Goal: Transaction & Acquisition: Book appointment/travel/reservation

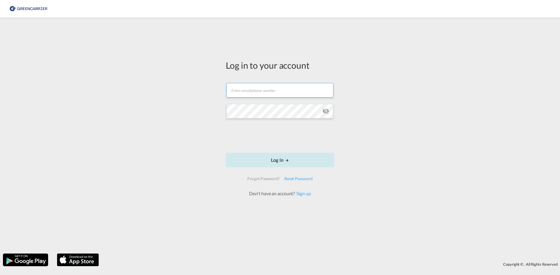
type input "[EMAIL_ADDRESS][DOMAIN_NAME]"
click at [258, 157] on button "Log In" at bounding box center [280, 160] width 108 height 15
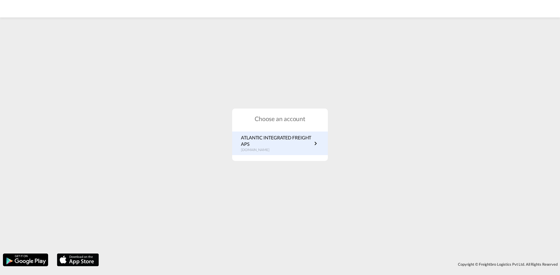
click at [288, 143] on p "ATLANTIC INTEGRATED FREIGHT APS" at bounding box center [276, 141] width 71 height 13
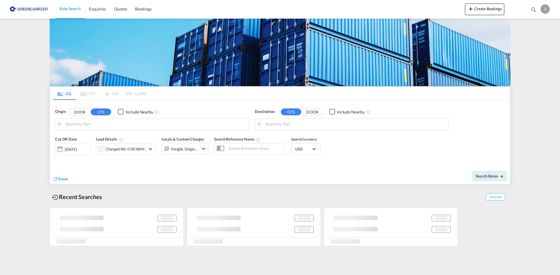
type input "[GEOGRAPHIC_DATA], [GEOGRAPHIC_DATA]"
type input "Busan, KRPUS"
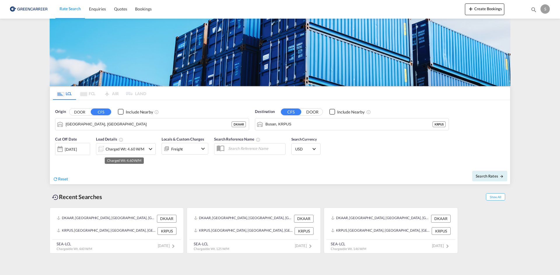
click at [117, 146] on div "Charged Wt: 4.60 W/M" at bounding box center [125, 149] width 39 height 8
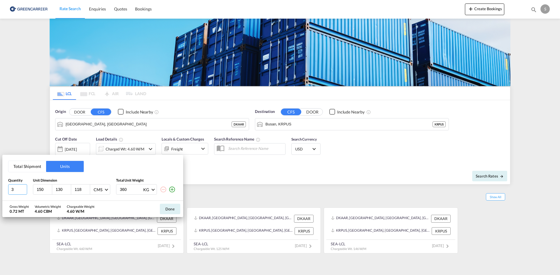
click at [22, 188] on input "3" at bounding box center [17, 189] width 19 height 10
click at [23, 191] on input "2" at bounding box center [17, 189] width 19 height 10
type input "1"
click at [23, 191] on input "1" at bounding box center [17, 189] width 19 height 10
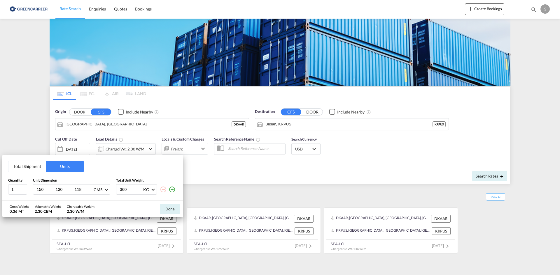
click at [40, 189] on input "150" at bounding box center [44, 189] width 16 height 5
type input "120"
type input "80"
type input "29"
type input "218"
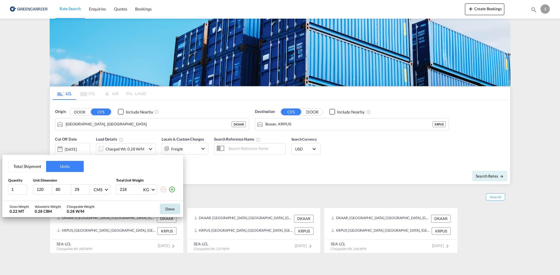
click at [167, 210] on button "Done" at bounding box center [170, 209] width 20 height 10
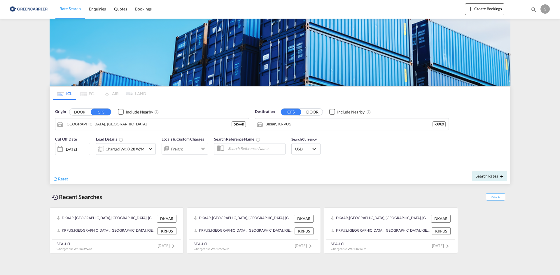
click at [201, 184] on div "Reset Search Rates" at bounding box center [280, 175] width 460 height 20
drag, startPoint x: 229, startPoint y: 150, endPoint x: 233, endPoint y: 148, distance: 3.9
click at [233, 148] on input "text" at bounding box center [255, 148] width 60 height 9
paste input "OADO251615"
type input "OADO251615 cha"
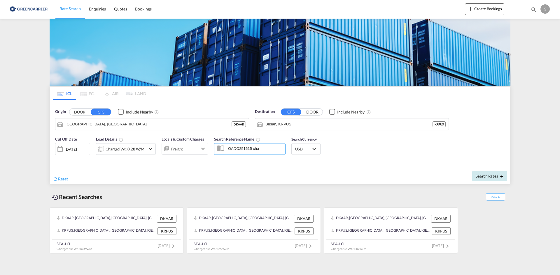
click at [481, 180] on button "Search Rates" at bounding box center [489, 176] width 35 height 10
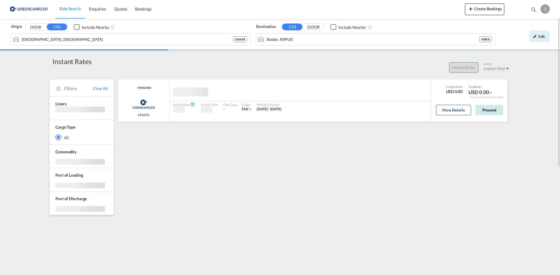
click at [498, 114] on button "Proceed" at bounding box center [489, 110] width 28 height 10
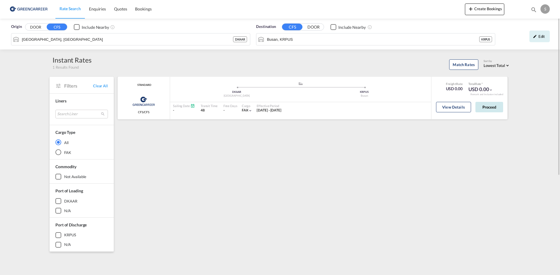
click at [494, 109] on button "Proceed" at bounding box center [489, 107] width 28 height 10
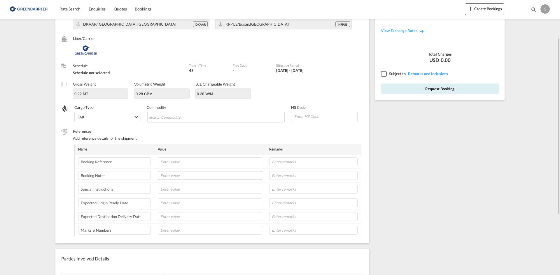
scroll to position [87, 0]
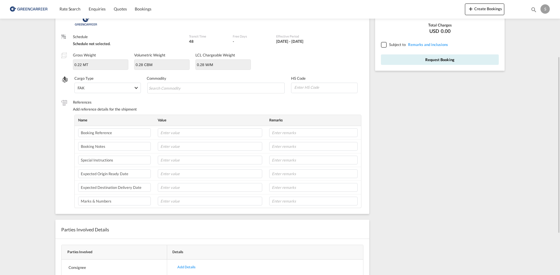
click at [168, 152] on td at bounding box center [209, 147] width 111 height 14
click at [170, 163] on input "text" at bounding box center [210, 160] width 104 height 9
click at [178, 136] on input "text" at bounding box center [210, 133] width 104 height 9
paste input "OADO251615"
type input "OADO251615 cha"
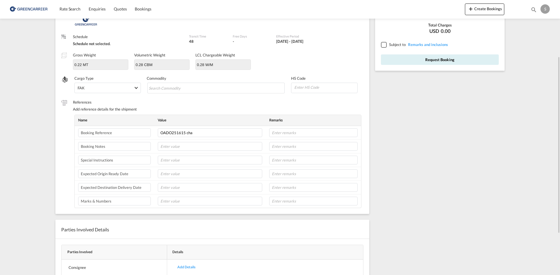
click at [179, 154] on td at bounding box center [209, 161] width 111 height 14
click at [179, 157] on input "text" at bounding box center [210, 160] width 104 height 9
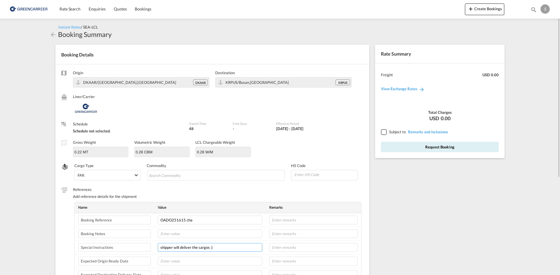
type input "shipper will deliver the cargos :)"
click at [398, 131] on span "Subject to" at bounding box center [397, 132] width 17 height 5
click at [386, 131] on div at bounding box center [383, 131] width 5 height 5
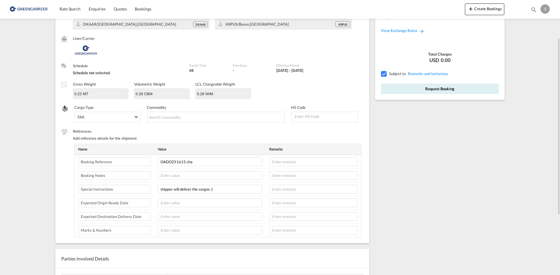
scroll to position [117, 0]
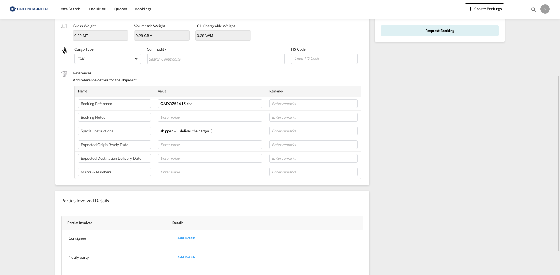
click at [224, 131] on input "shipper will deliver the cargos :)" at bounding box center [210, 131] width 104 height 9
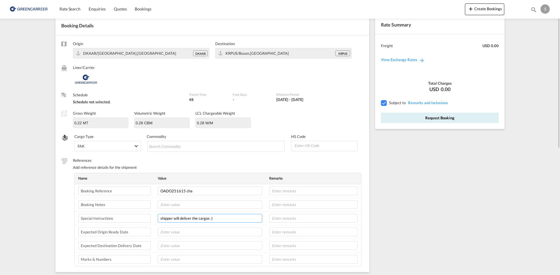
scroll to position [0, 0]
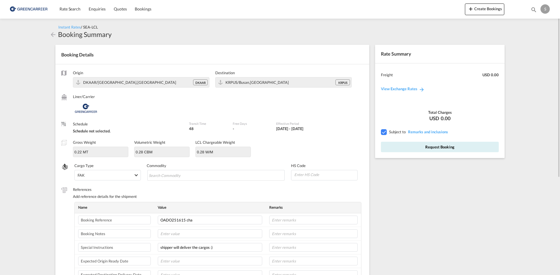
click at [396, 148] on button "Request Booking" at bounding box center [440, 147] width 118 height 10
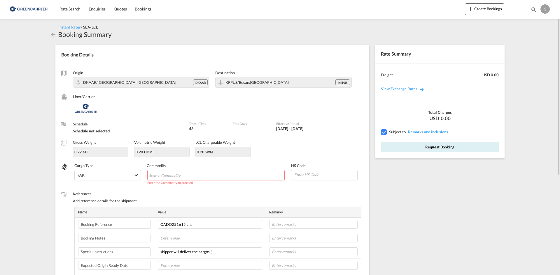
click at [213, 177] on md-chips-wrap "Chips container with autocompletion. Enter the text area, type text to search, …" at bounding box center [216, 175] width 138 height 10
paste input "VALVES, F. HYDRAULIC POWER TRANSMISSION"
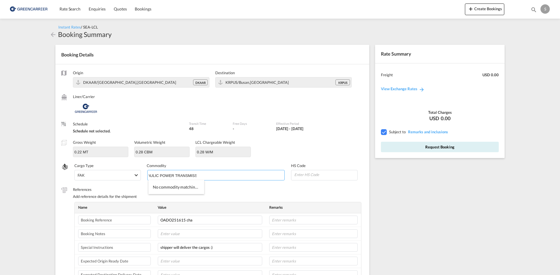
type input "VALVES, F. HYDRAULIC POWER TRANSMISSION"
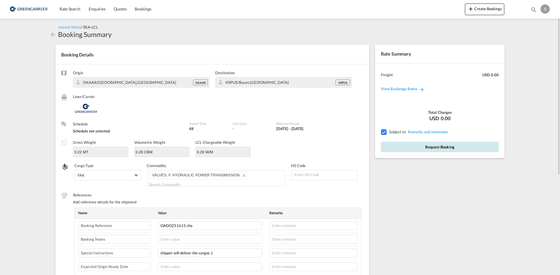
click at [416, 150] on button "Request Booking" at bounding box center [440, 147] width 118 height 10
